Goal: Use online tool/utility: Utilize a website feature to perform a specific function

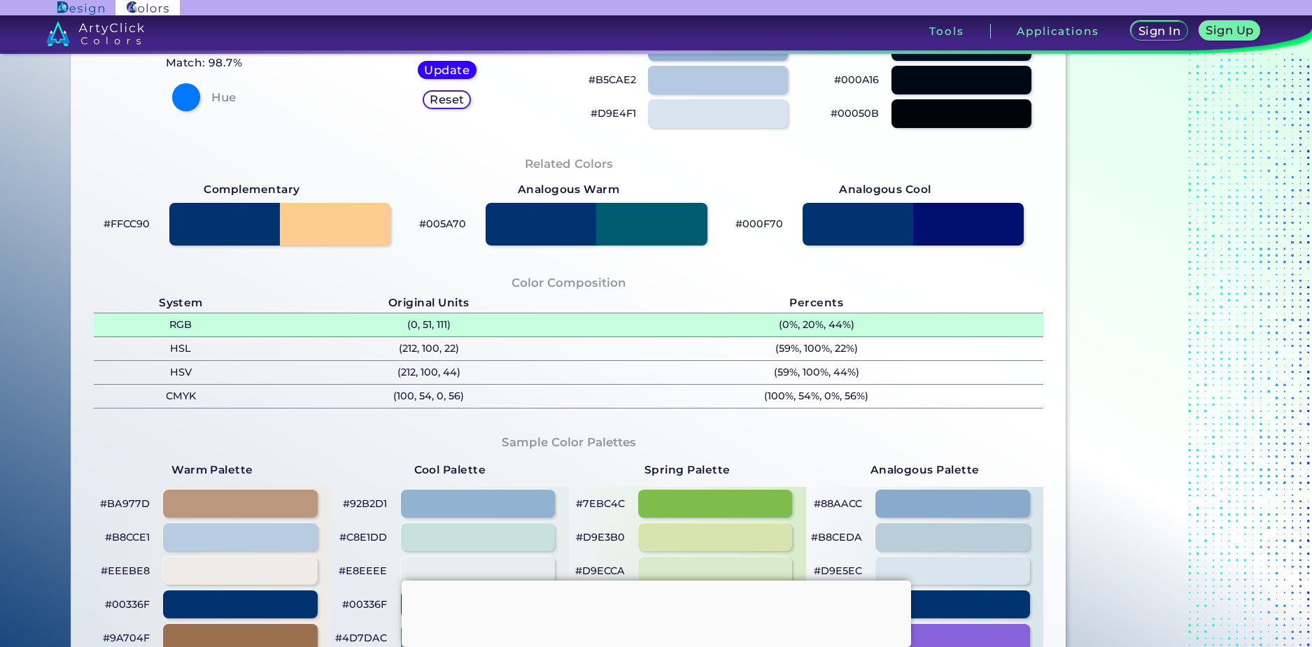
click at [177, 326] on p "RGB" at bounding box center [181, 324] width 174 height 23
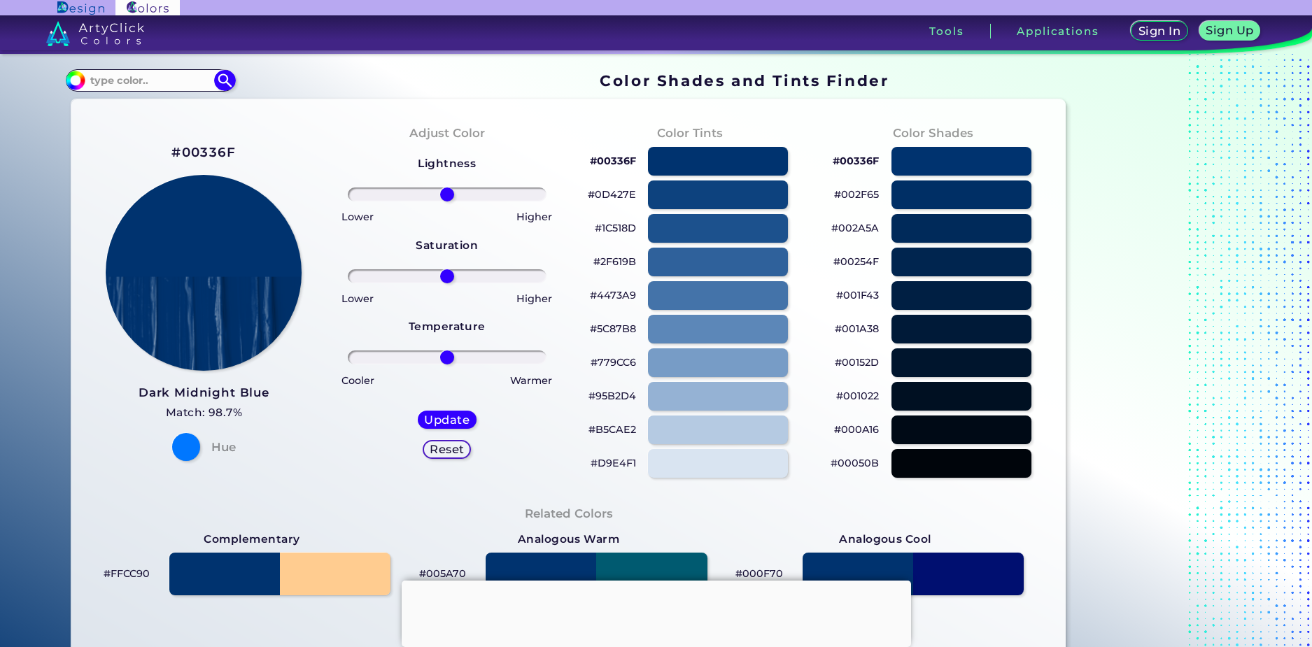
click at [206, 441] on div "Hue" at bounding box center [204, 447] width 76 height 28
click at [191, 454] on div "Hue" at bounding box center [204, 447] width 76 height 28
drag, startPoint x: 451, startPoint y: 355, endPoint x: 396, endPoint y: 322, distance: 64.3
type input "-36"
click at [410, 350] on input "range" at bounding box center [447, 357] width 199 height 14
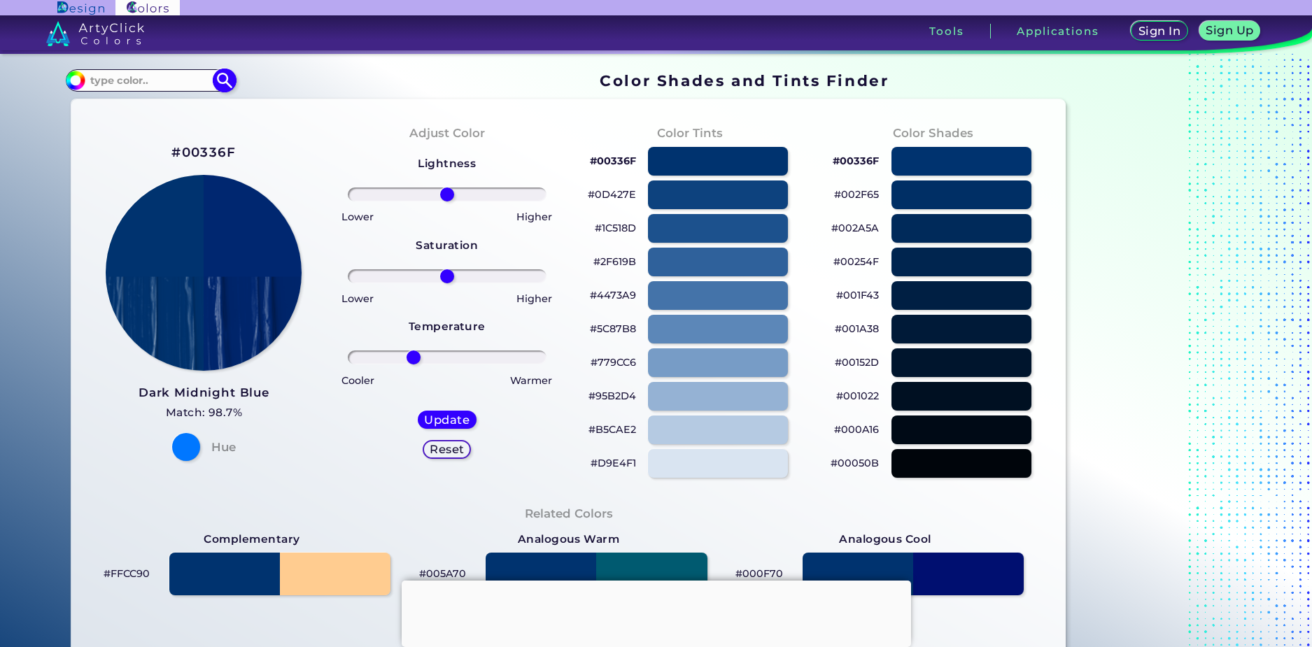
click at [189, 80] on input at bounding box center [150, 80] width 130 height 19
click at [213, 76] on img at bounding box center [225, 80] width 24 height 24
click at [69, 71] on input "#000000" at bounding box center [73, 78] width 17 height 17
type input "#090000"
type input "0"
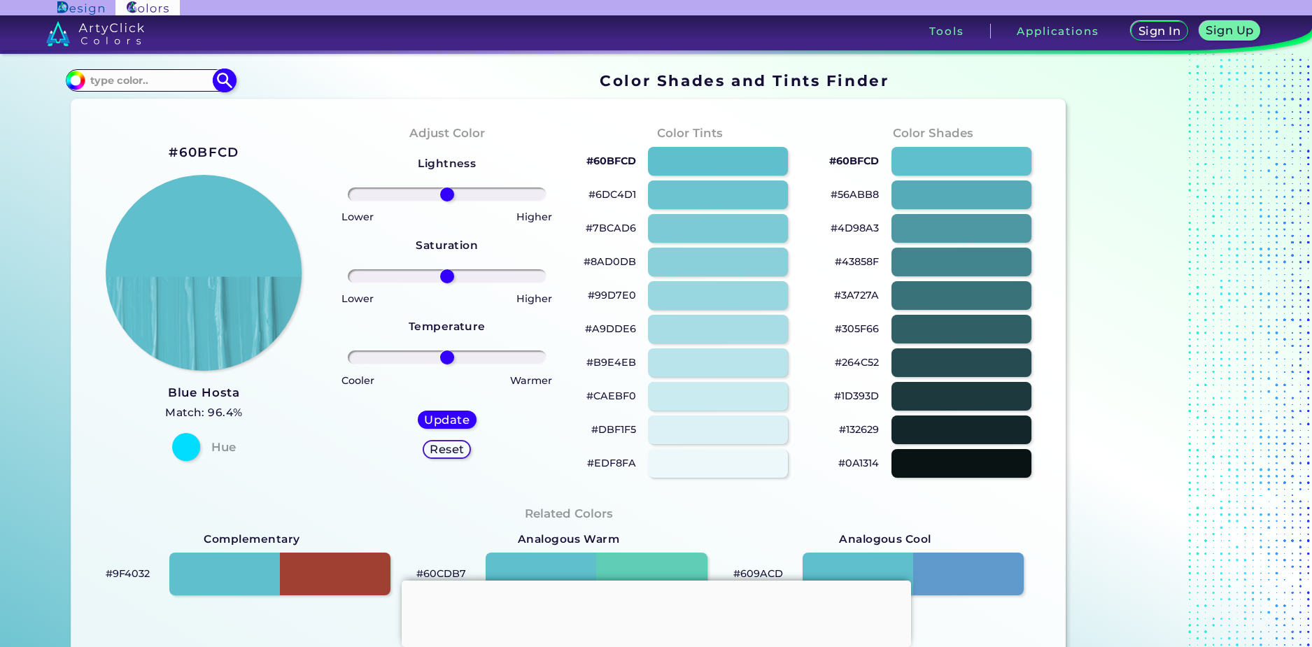
type input "#60bfcd"
